Goal: Find specific page/section: Find specific page/section

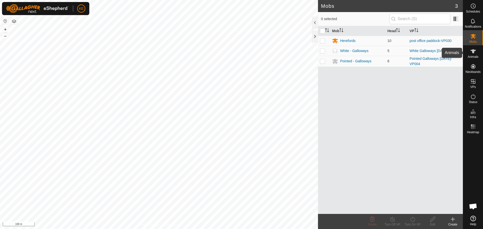
click at [475, 54] on icon at bounding box center [473, 51] width 6 height 6
